Goal: Transaction & Acquisition: Purchase product/service

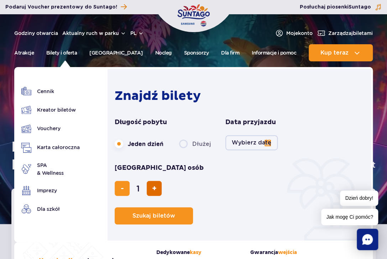
click at [162, 181] on button "dodaj bilet" at bounding box center [154, 188] width 15 height 15
type input "2"
click at [162, 181] on button "dodaj bilet" at bounding box center [154, 188] width 15 height 15
type input "3"
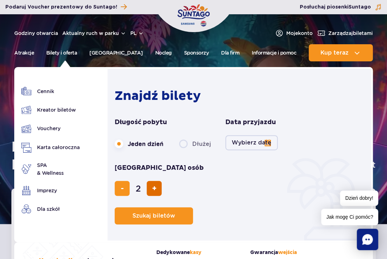
type input "3"
click at [264, 139] on button "Wybierz datę" at bounding box center [252, 142] width 52 height 15
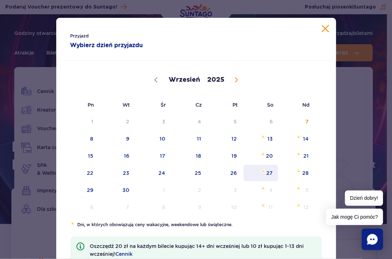
click at [271, 174] on span "27" at bounding box center [261, 173] width 36 height 16
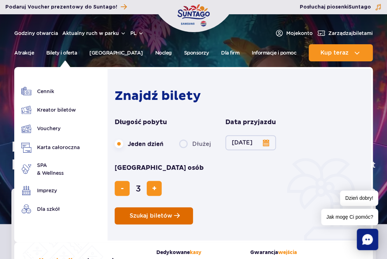
click at [170, 207] on button "Szukaj biletów" at bounding box center [154, 215] width 78 height 17
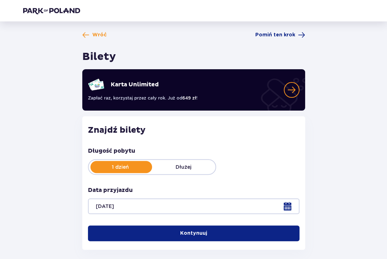
click at [161, 231] on button "Kontynuuj" at bounding box center [194, 233] width 212 height 16
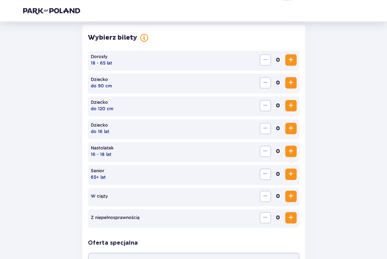
scroll to position [201, 0]
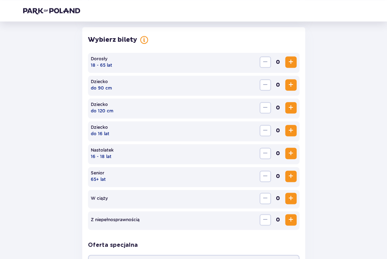
click at [286, 63] on button "Increase" at bounding box center [290, 61] width 11 height 11
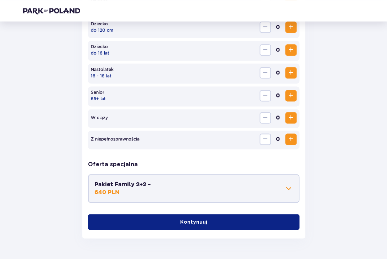
scroll to position [303, 0]
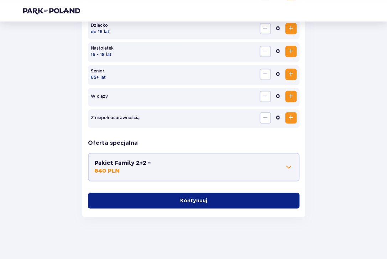
click at [290, 166] on span at bounding box center [289, 166] width 9 height 9
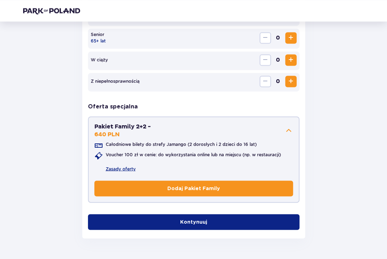
scroll to position [361, 0]
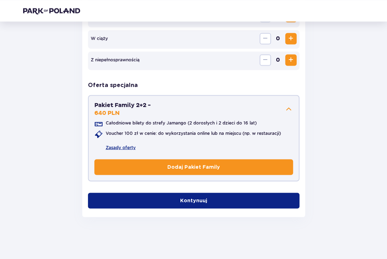
click at [252, 200] on button "Kontynuuj" at bounding box center [194, 200] width 212 height 16
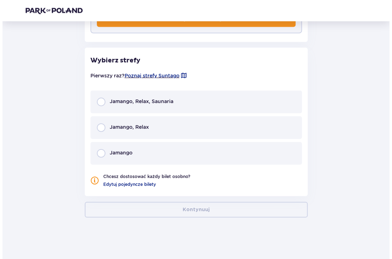
scroll to position [509, 0]
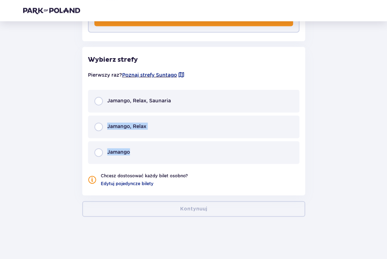
drag, startPoint x: 342, startPoint y: 153, endPoint x: 296, endPoint y: 99, distance: 70.5
click at [138, 75] on span "Poznaj strefy Suntago" at bounding box center [149, 74] width 55 height 7
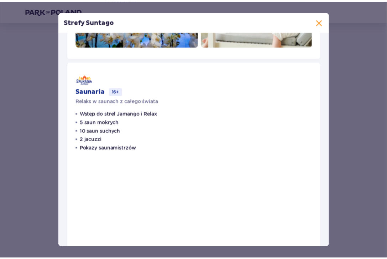
scroll to position [384, 0]
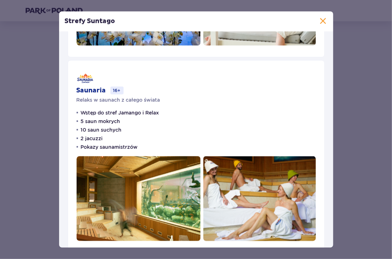
click at [324, 19] on span at bounding box center [323, 21] width 9 height 9
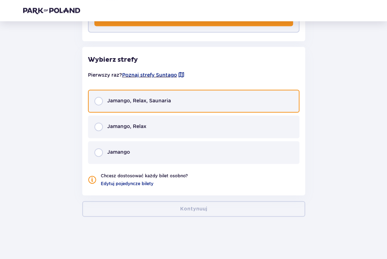
click at [102, 97] on input "radio" at bounding box center [98, 101] width 9 height 9
radio input "true"
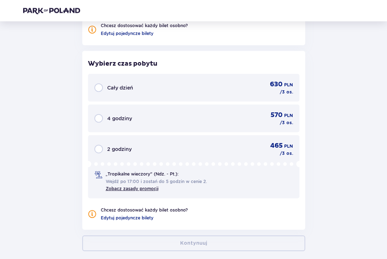
scroll to position [692, 0]
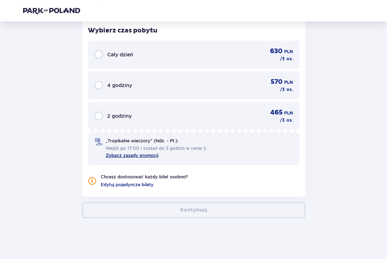
click at [142, 154] on link "Zobacz zasady promocji" at bounding box center [132, 154] width 53 height 5
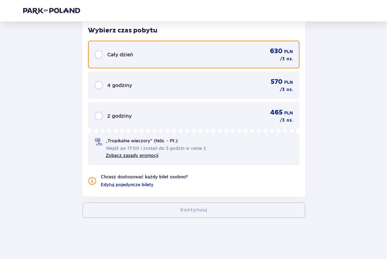
click at [97, 53] on input "radio" at bounding box center [98, 54] width 9 height 9
radio input "true"
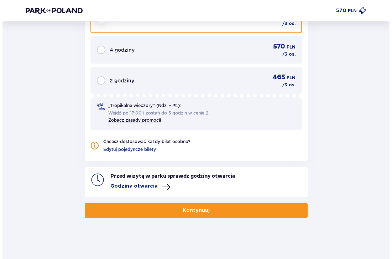
scroll to position [728, 0]
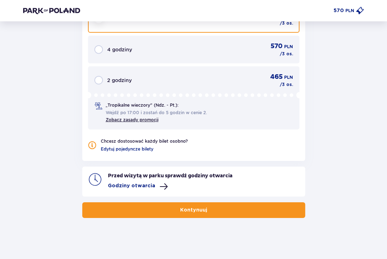
click at [123, 185] on p "Godziny otwarcia" at bounding box center [131, 185] width 47 height 7
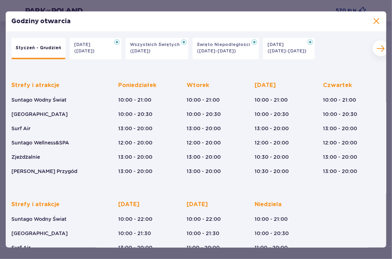
click at [375, 20] on span at bounding box center [376, 21] width 9 height 9
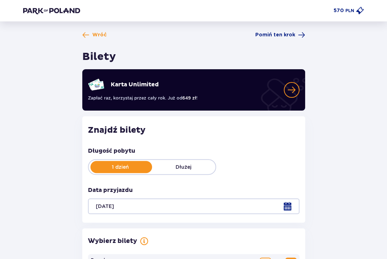
click at [71, 14] on div "570 PLN" at bounding box center [193, 10] width 341 height 9
click at [67, 12] on img at bounding box center [51, 10] width 57 height 7
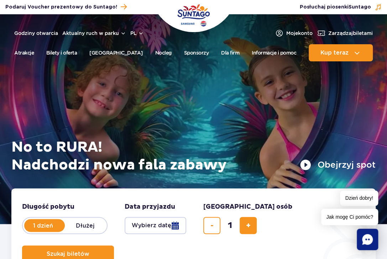
drag, startPoint x: 111, startPoint y: 35, endPoint x: 125, endPoint y: 48, distance: 19.4
click at [125, 48] on header "Godziny otwarcia Aktualny ruch w parku pl PL EN UA Moje konto Zarządzaj biletam…" at bounding box center [193, 39] width 387 height 51
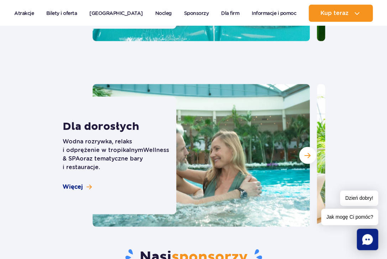
scroll to position [2064, 0]
